Goal: Information Seeking & Learning: Compare options

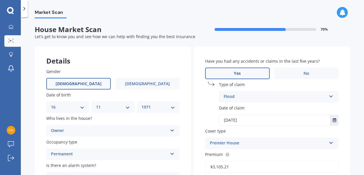
select select "16"
select select "11"
select select "1971"
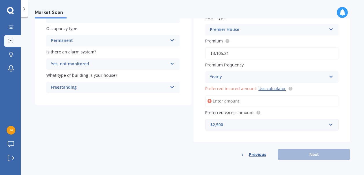
click at [222, 100] on input "Preferred insured amount Use calculator" at bounding box center [271, 101] width 133 height 12
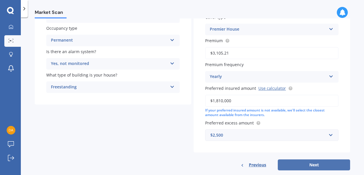
type input "$1,810,000"
click at [297, 166] on button "Next" at bounding box center [314, 165] width 72 height 11
select select "16"
select select "11"
select select "1971"
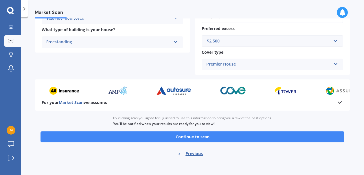
scroll to position [262, 0]
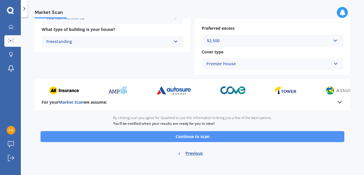
click at [293, 138] on button "Continue to scan" at bounding box center [193, 136] width 304 height 11
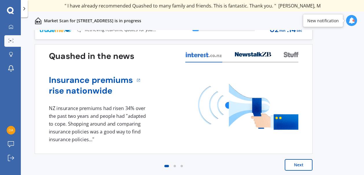
scroll to position [12, 0]
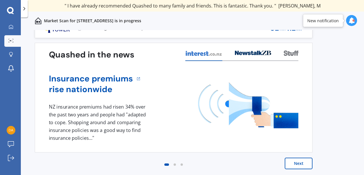
click at [304, 162] on button "Next" at bounding box center [299, 164] width 28 height 12
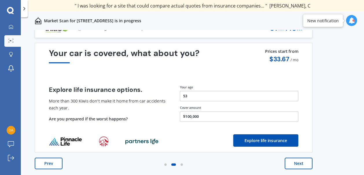
click at [217, 118] on button "$100,000" at bounding box center [239, 117] width 119 height 10
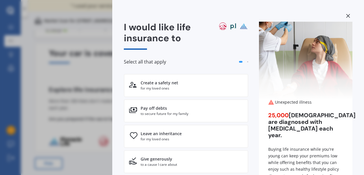
scroll to position [0, 0]
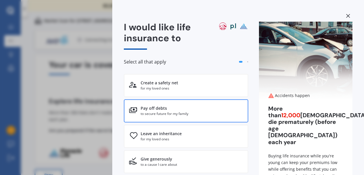
click at [158, 110] on div "Pay off debts" at bounding box center [154, 109] width 26 height 6
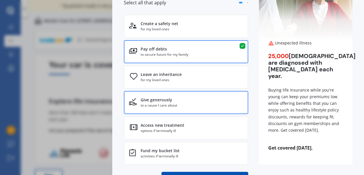
scroll to position [89, 0]
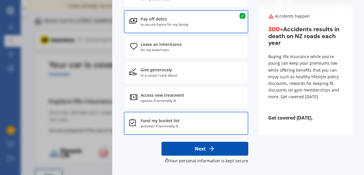
click at [154, 123] on div "Fund my bucket list" at bounding box center [160, 121] width 39 height 6
click at [184, 147] on button "Next" at bounding box center [204, 149] width 87 height 14
select select "16"
select select "11"
select select "1971"
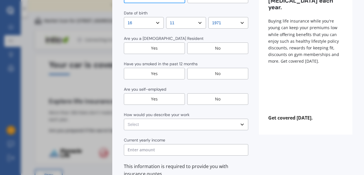
click at [169, 43] on div "Yes" at bounding box center [154, 49] width 61 height 12
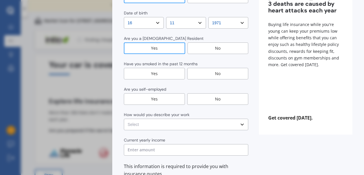
click at [198, 68] on div "No" at bounding box center [217, 74] width 61 height 12
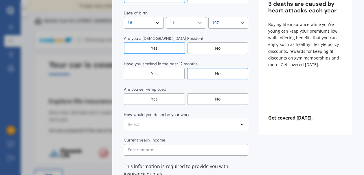
click at [203, 93] on div "No" at bounding box center [217, 99] width 61 height 12
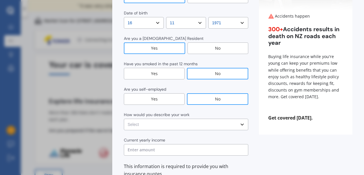
click at [240, 119] on select "Select No manual work e.g. lawyer, consultant, engineer Light manual work [PERS…" at bounding box center [186, 125] width 124 height 12
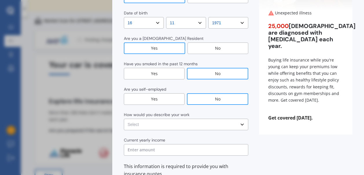
select select "No manual work e.g. lawyer, consultant, engineer"
click at [124, 119] on select "Select No manual work e.g. lawyer, consultant, engineer Light manual work [PERS…" at bounding box center [186, 125] width 124 height 12
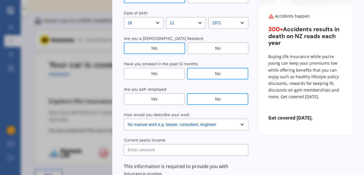
click at [218, 144] on input "text" at bounding box center [186, 150] width 124 height 12
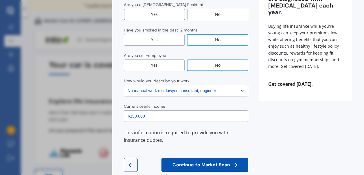
scroll to position [128, 0]
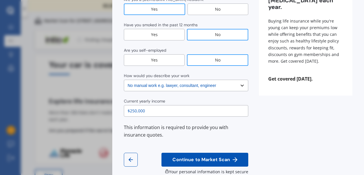
type input "$250,000"
click at [219, 157] on span "Continue to Market Scan" at bounding box center [201, 159] width 60 height 5
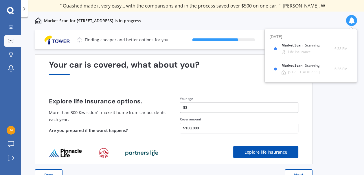
click at [241, 128] on button "$100,000" at bounding box center [239, 128] width 119 height 10
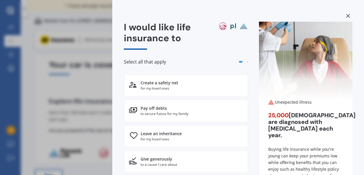
click at [87, 119] on div "I would like life insurance to Select all that apply Create a safety net for my…" at bounding box center [182, 87] width 364 height 175
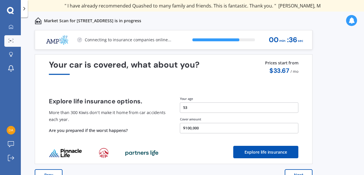
click at [196, 128] on button "$100,000" at bounding box center [239, 128] width 119 height 10
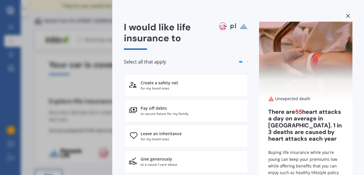
click at [243, 63] on div "Select all that apply" at bounding box center [186, 64] width 124 height 20
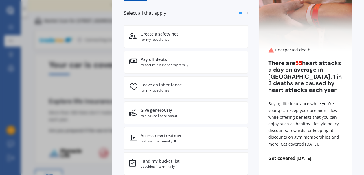
scroll to position [89, 0]
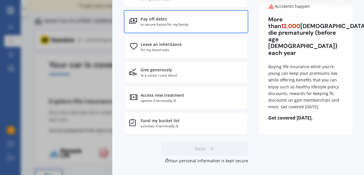
click at [193, 15] on div "Pay off debts to secure future for my family" at bounding box center [186, 21] width 124 height 23
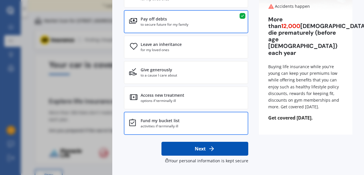
click at [171, 128] on div "activities if terminally ill" at bounding box center [160, 126] width 39 height 5
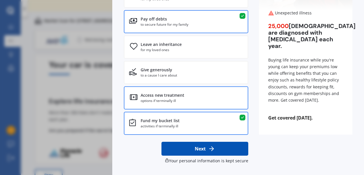
click at [185, 99] on div "Access new treatment options if terminally ill" at bounding box center [186, 98] width 124 height 23
click at [190, 150] on button "Next" at bounding box center [204, 149] width 87 height 14
select select "16"
select select "11"
select select "1971"
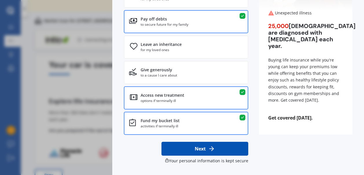
select select "No manual work e.g. lawyer, consultant, engineer"
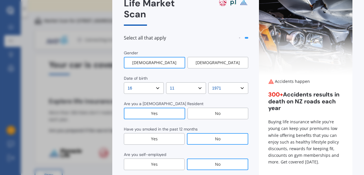
scroll to position [128, 0]
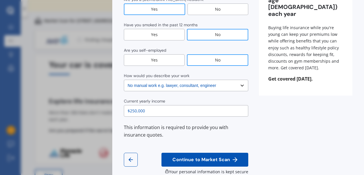
click at [190, 157] on span "Continue to Market Scan" at bounding box center [201, 159] width 60 height 5
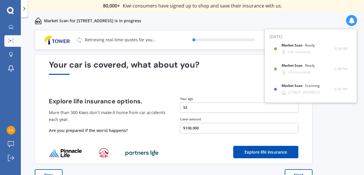
click at [203, 129] on button "$100,000" at bounding box center [239, 128] width 119 height 10
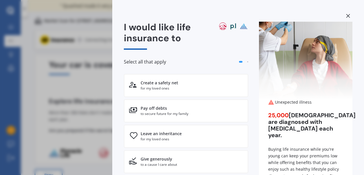
click at [71, 122] on div "I would like life insurance to Select all that apply Create a safety net for my…" at bounding box center [182, 87] width 364 height 175
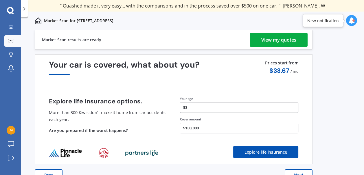
scroll to position [12, 0]
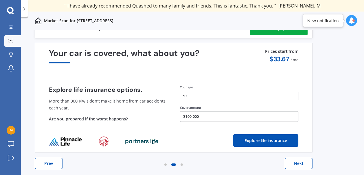
click at [300, 162] on button "Next" at bounding box center [299, 164] width 28 height 12
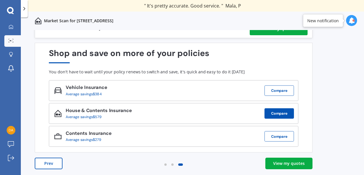
click at [279, 114] on button "Compare" at bounding box center [279, 113] width 30 height 10
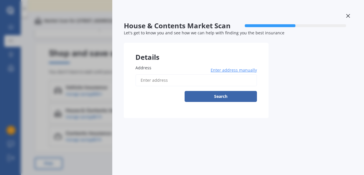
click at [347, 16] on icon at bounding box center [348, 16] width 4 height 4
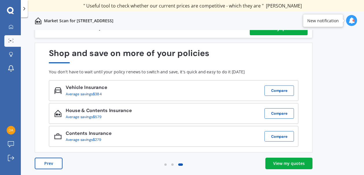
click at [299, 162] on div "View my quotes" at bounding box center [289, 164] width 32 height 6
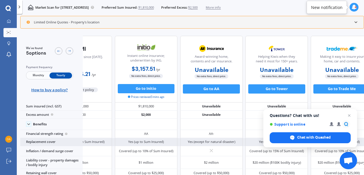
scroll to position [0, 56]
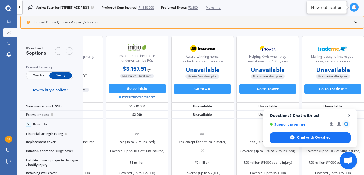
click at [349, 117] on span "Close chat" at bounding box center [349, 115] width 7 height 7
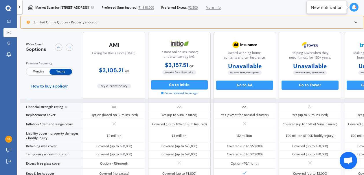
scroll to position [0, 0]
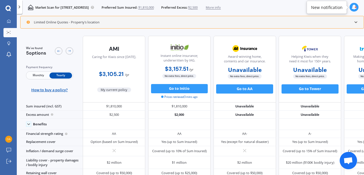
click at [20, 8] on icon at bounding box center [19, 7] width 5 height 5
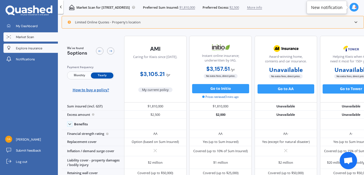
click at [30, 47] on span "Explore insurance" at bounding box center [29, 48] width 26 height 5
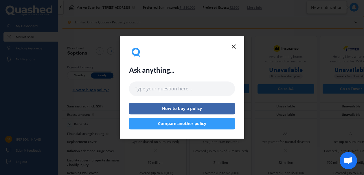
click at [235, 46] on icon at bounding box center [233, 46] width 7 height 7
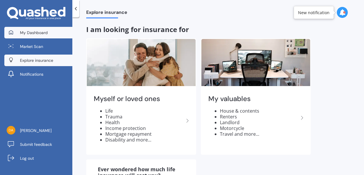
click at [36, 34] on span "My Dashboard" at bounding box center [34, 33] width 28 height 6
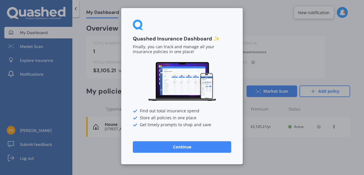
click at [159, 150] on button "Continue" at bounding box center [182, 147] width 98 height 12
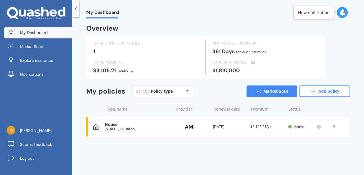
click at [142, 124] on div "House" at bounding box center [138, 124] width 66 height 5
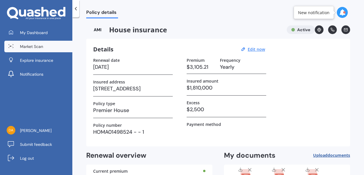
click at [38, 45] on span "Market Scan" at bounding box center [31, 47] width 23 height 6
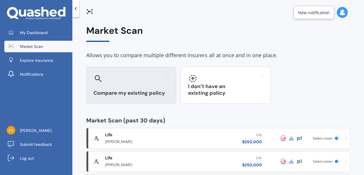
scroll to position [33, 0]
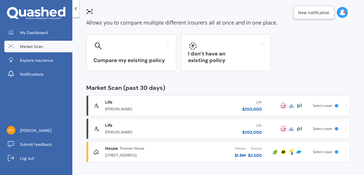
click at [166, 132] on div "[PERSON_NAME]" at bounding box center [141, 131] width 73 height 7
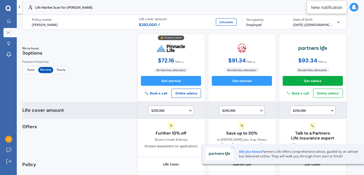
click at [188, 111] on icon at bounding box center [190, 110] width 5 height 5
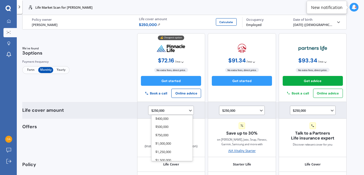
scroll to position [67, 0]
click at [179, 158] on div "$1,500,000" at bounding box center [172, 157] width 41 height 8
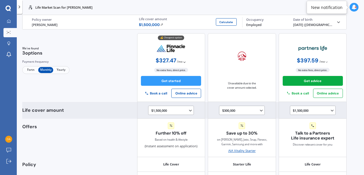
click at [259, 112] on icon at bounding box center [261, 110] width 5 height 5
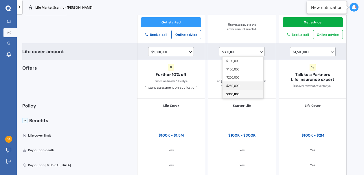
scroll to position [73, 0]
click at [243, 52] on div "$300,000 $100,000 $150,000 $200,000 $250,000 $300,000" at bounding box center [242, 51] width 41 height 5
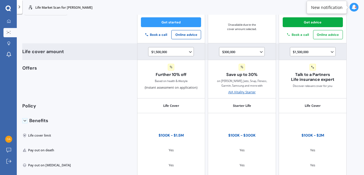
click at [243, 52] on div "$300,000 $100,000 $150,000 $200,000 $250,000 $300,000" at bounding box center [242, 51] width 41 height 5
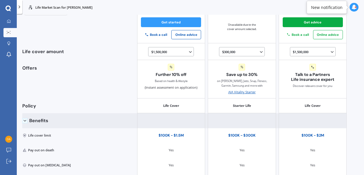
click at [116, 117] on div "Benefits" at bounding box center [184, 120] width 325 height 15
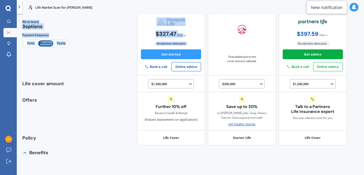
drag, startPoint x: 109, startPoint y: 21, endPoint x: 122, endPoint y: -27, distance: 50.0
click at [122, 0] on html "We are experiencing high volume of Market Scans . Just a heads up we will have …" at bounding box center [182, 87] width 364 height 175
